Goal: Task Accomplishment & Management: Use online tool/utility

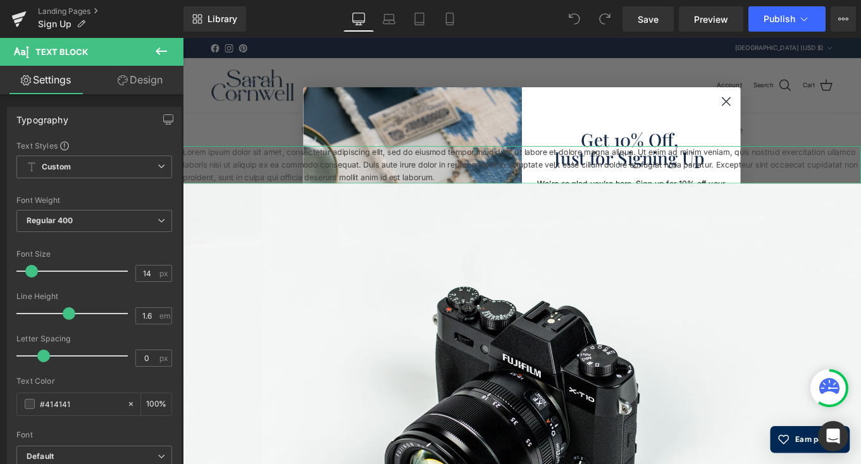
click at [132, 84] on link "Design" at bounding box center [140, 80] width 92 height 28
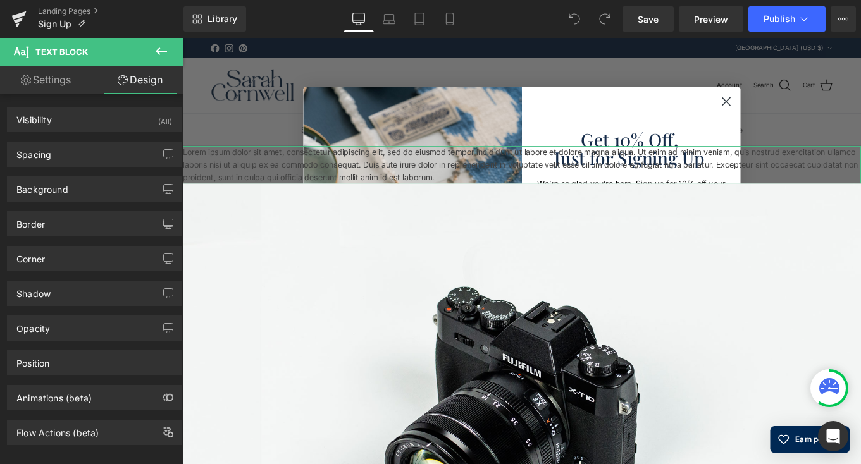
click at [53, 79] on link "Settings" at bounding box center [46, 80] width 92 height 28
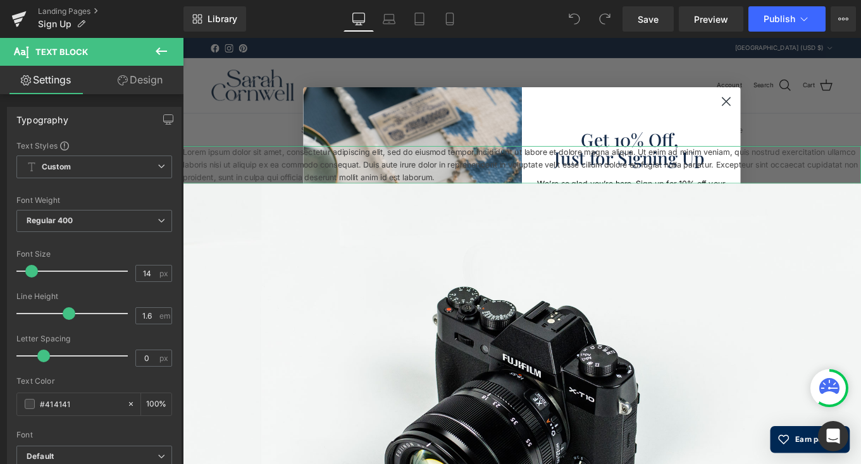
type input "100"
click at [160, 47] on icon at bounding box center [161, 51] width 15 height 15
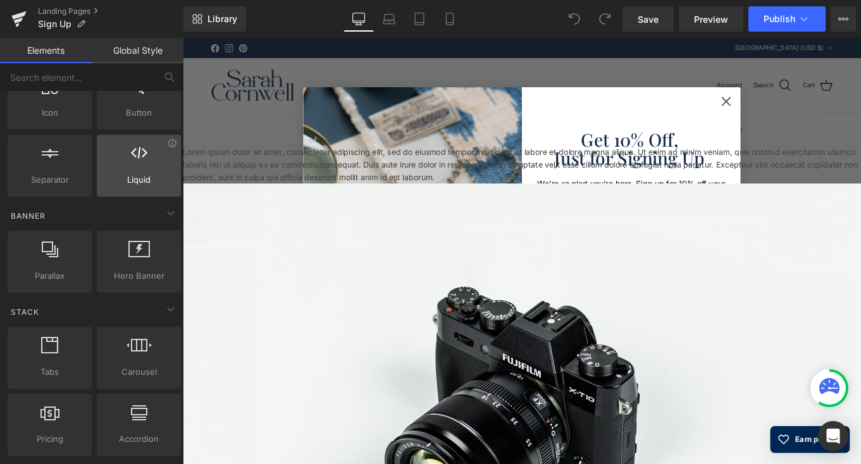
scroll to position [194, 0]
